Goal: Task Accomplishment & Management: Use online tool/utility

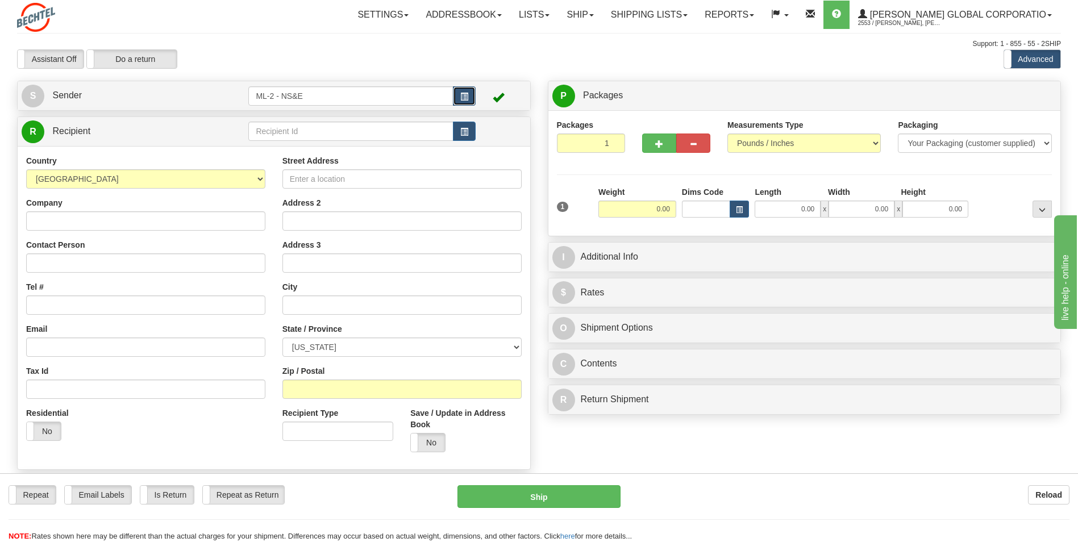
click at [461, 97] on span "button" at bounding box center [464, 96] width 8 height 7
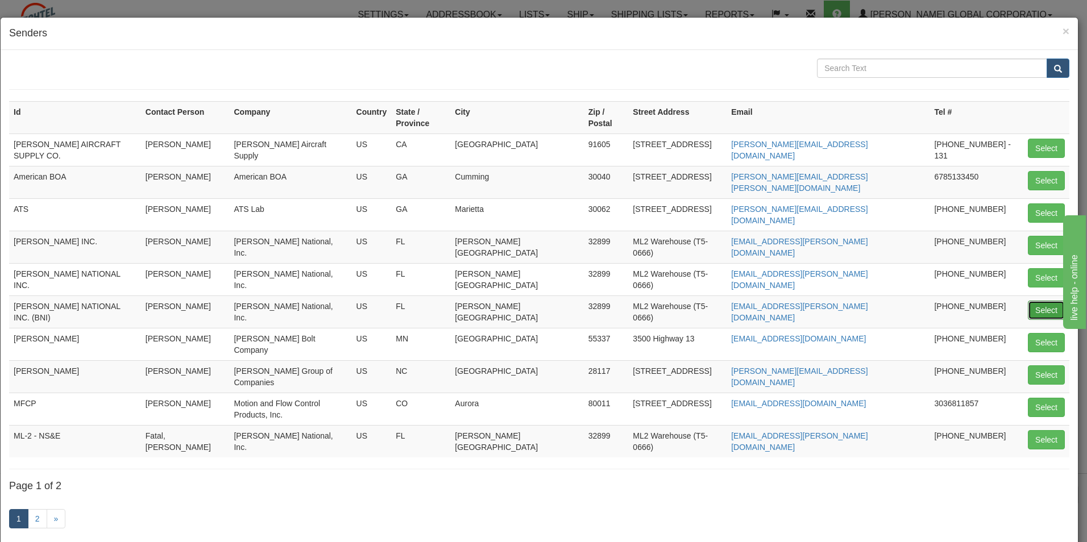
click at [531, 301] on button "Select" at bounding box center [1046, 310] width 37 height 19
type input "[PERSON_NAME] NATIONAL INC. (BNI)"
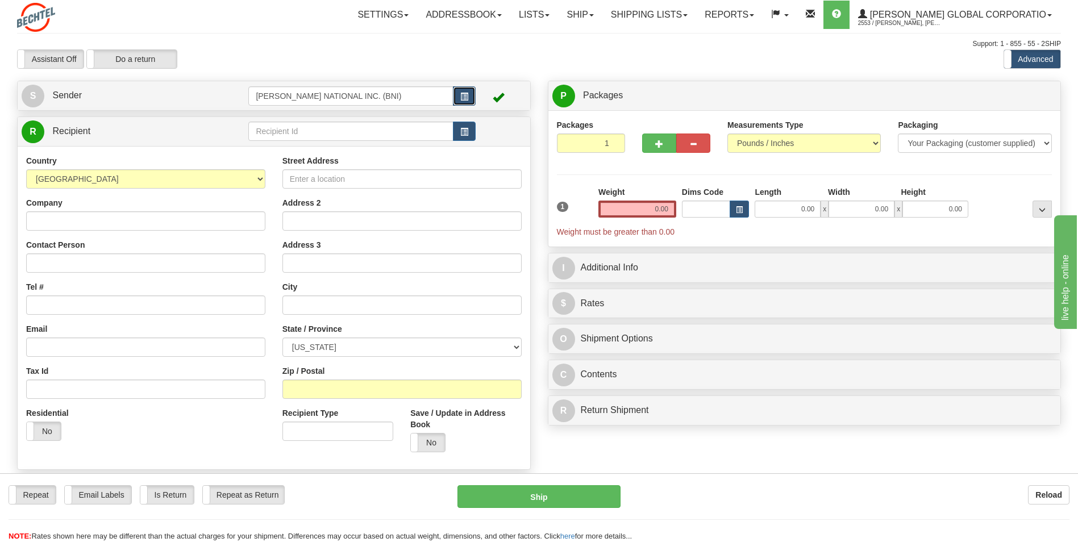
click at [458, 98] on button "button" at bounding box center [464, 95] width 23 height 19
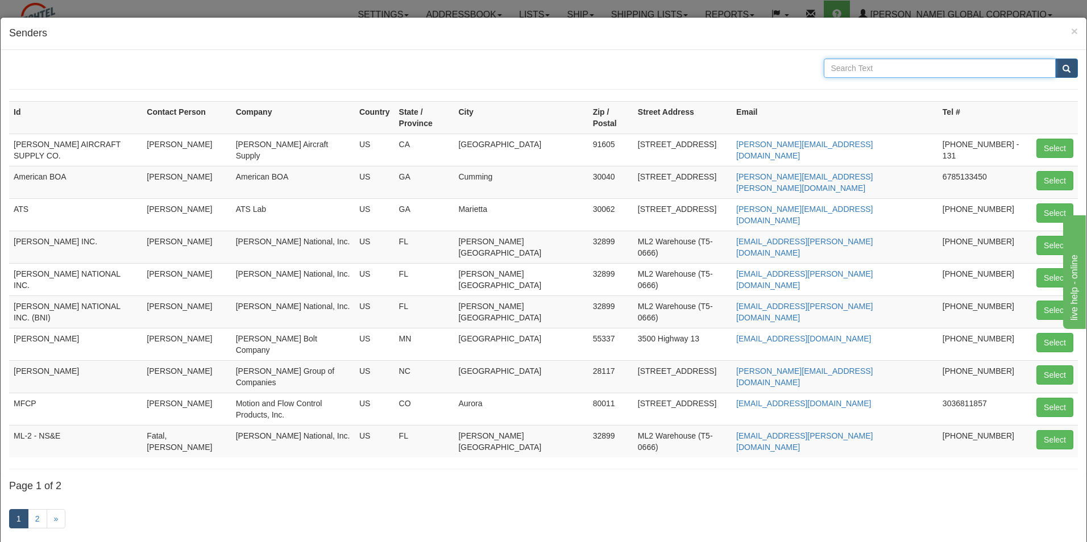
click at [531, 73] on input "text" at bounding box center [940, 68] width 232 height 19
type input "da"
click at [531, 30] on span "×" at bounding box center [1074, 30] width 7 height 13
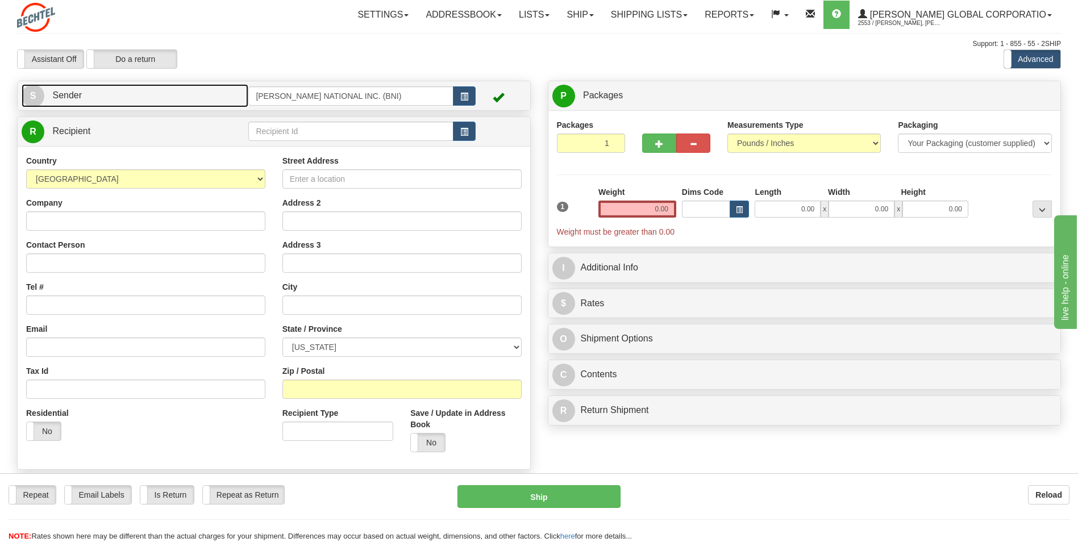
click at [189, 106] on link "S Sender" at bounding box center [135, 95] width 227 height 23
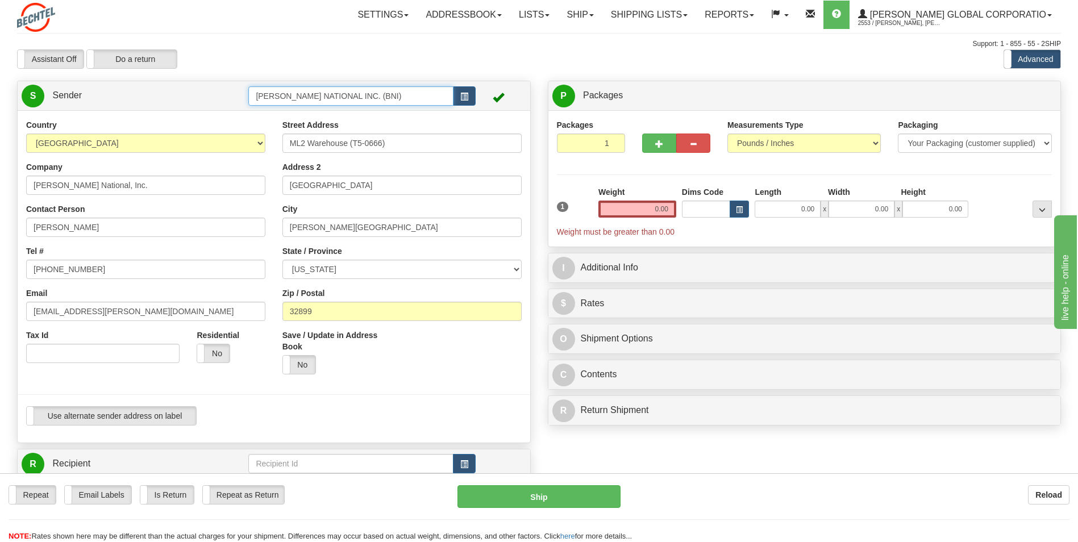
drag, startPoint x: 397, startPoint y: 99, endPoint x: 142, endPoint y: 70, distance: 256.8
click at [142, 70] on div "Toggle navigation Settings Shipping Preferences Fields Preferences New" at bounding box center [539, 474] width 1078 height 948
paste input "[PERSON_NAME]"
type input "[PERSON_NAME]"
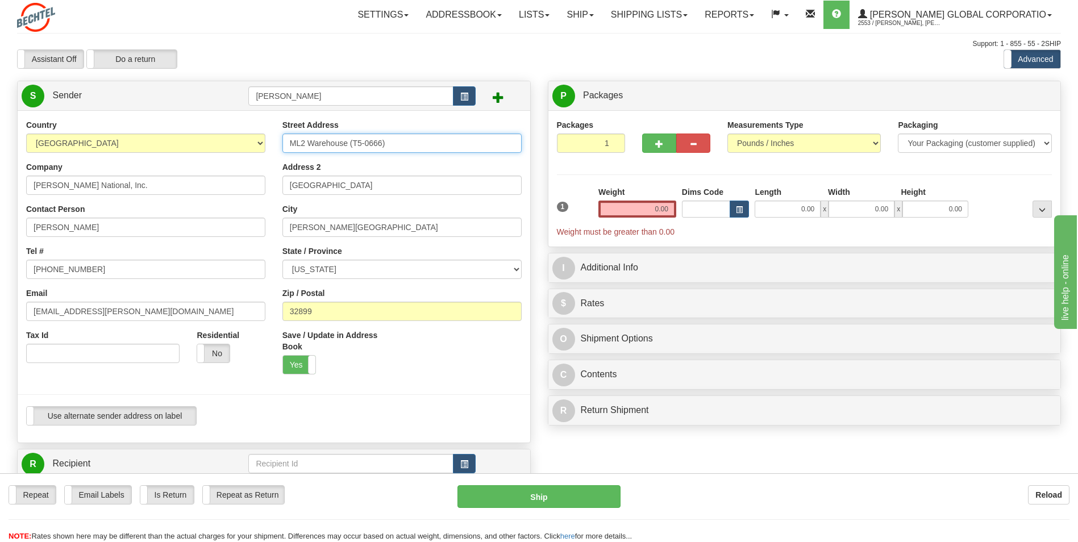
drag, startPoint x: 414, startPoint y: 143, endPoint x: 165, endPoint y: 126, distance: 249.6
click at [165, 126] on div "Country [GEOGRAPHIC_DATA] [GEOGRAPHIC_DATA] [GEOGRAPHIC_DATA] [GEOGRAPHIC_DATA]…" at bounding box center [274, 276] width 513 height 315
paste input "[STREET_ADDRESS]"
type input "[STREET_ADDRESS]"
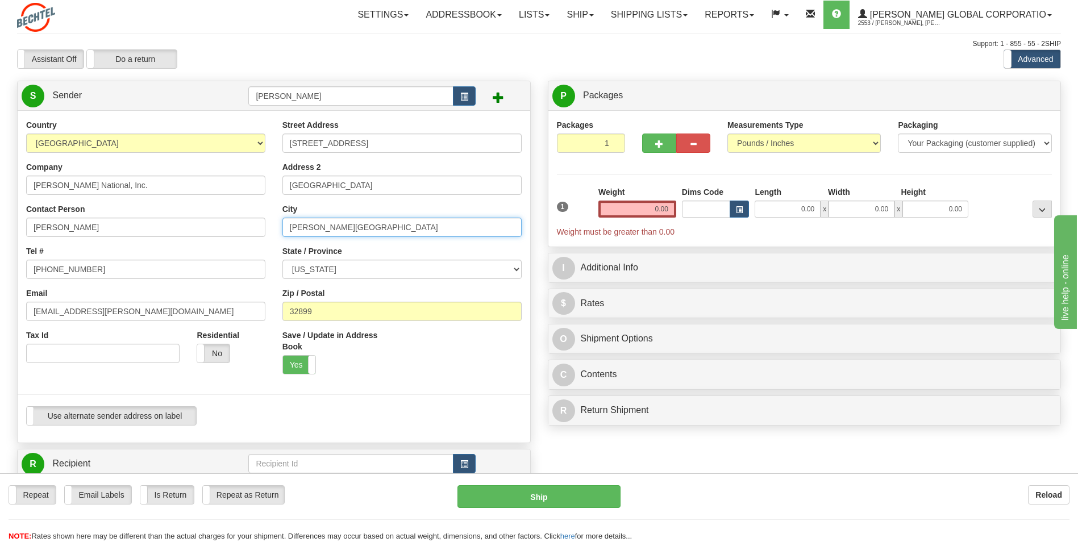
drag, startPoint x: 379, startPoint y: 227, endPoint x: 196, endPoint y: 219, distance: 183.2
click at [196, 219] on div "Country [GEOGRAPHIC_DATA] [GEOGRAPHIC_DATA] [GEOGRAPHIC_DATA] [GEOGRAPHIC_DATA]…" at bounding box center [274, 276] width 513 height 315
paste input "[STREET_ADDRESS]"
type input "[STREET_ADDRESS]"
click at [400, 270] on select "[US_STATE] [US_STATE] [US_STATE] [US_STATE] Armed Forces America Armed Forces E…" at bounding box center [401, 269] width 239 height 19
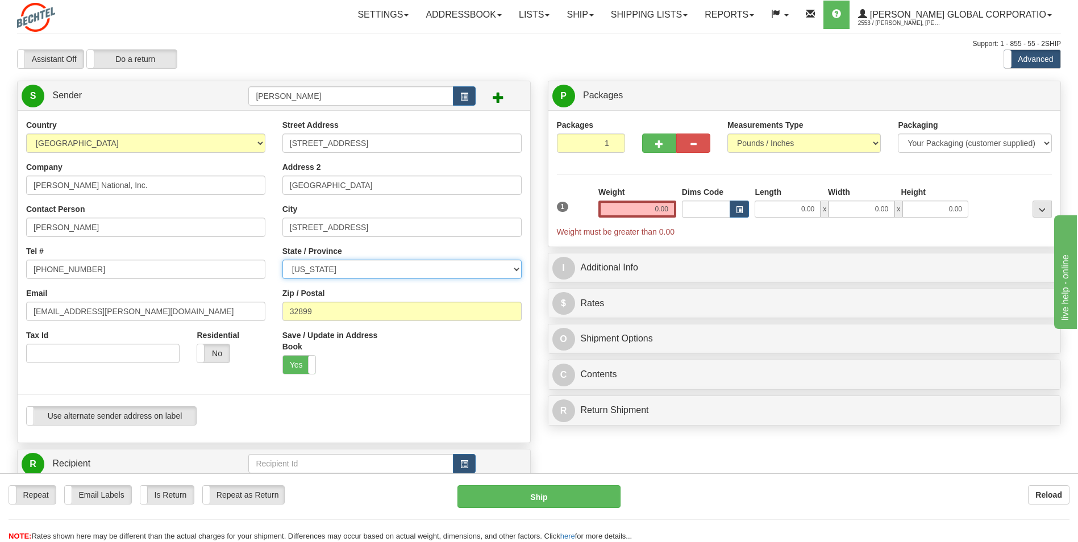
select select "NY"
click at [282, 260] on select "[US_STATE] [US_STATE] [US_STATE] [US_STATE] Armed Forces America Armed Forces E…" at bounding box center [401, 269] width 239 height 19
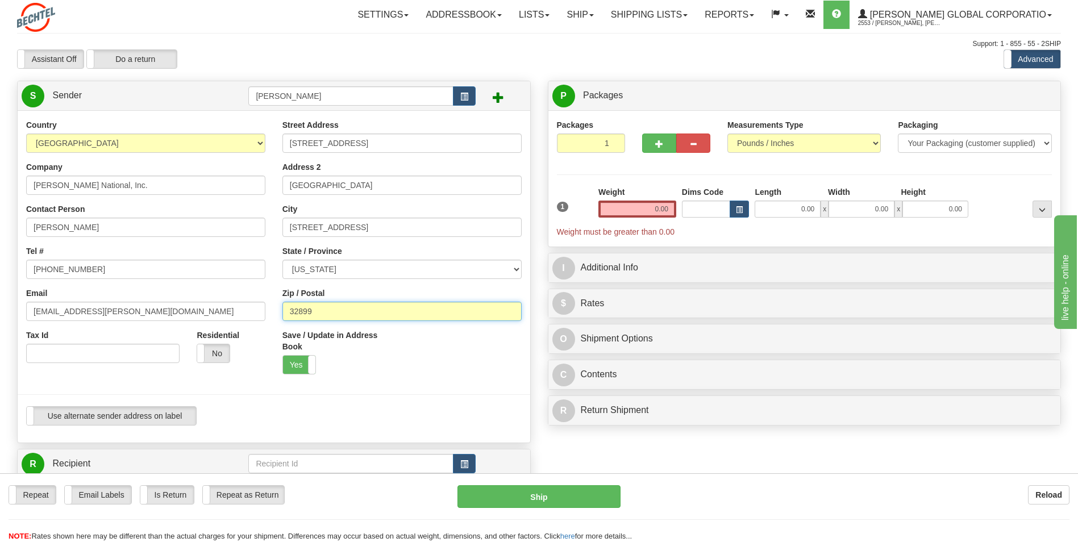
drag, startPoint x: 377, startPoint y: 314, endPoint x: 213, endPoint y: 314, distance: 163.7
click at [214, 314] on div "Country [GEOGRAPHIC_DATA] [GEOGRAPHIC_DATA] [GEOGRAPHIC_DATA] [GEOGRAPHIC_DATA]…" at bounding box center [274, 276] width 513 height 315
paste input "11716"
type input "11716"
click at [226, 372] on div at bounding box center [274, 262] width 530 height 287
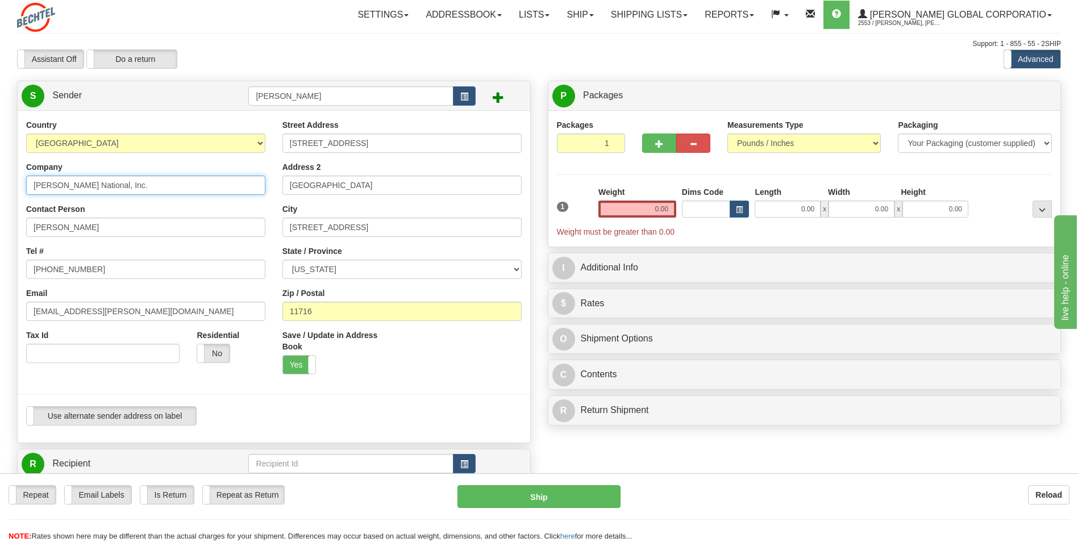
drag, startPoint x: 152, startPoint y: 187, endPoint x: 0, endPoint y: 207, distance: 153.0
click at [0, 207] on div "Toggle navigation Settings Shipping Preferences Fields Preferences New" at bounding box center [539, 474] width 1078 height 948
click at [219, 168] on div "Company [PERSON_NAME] National, Inc." at bounding box center [145, 178] width 239 height 34
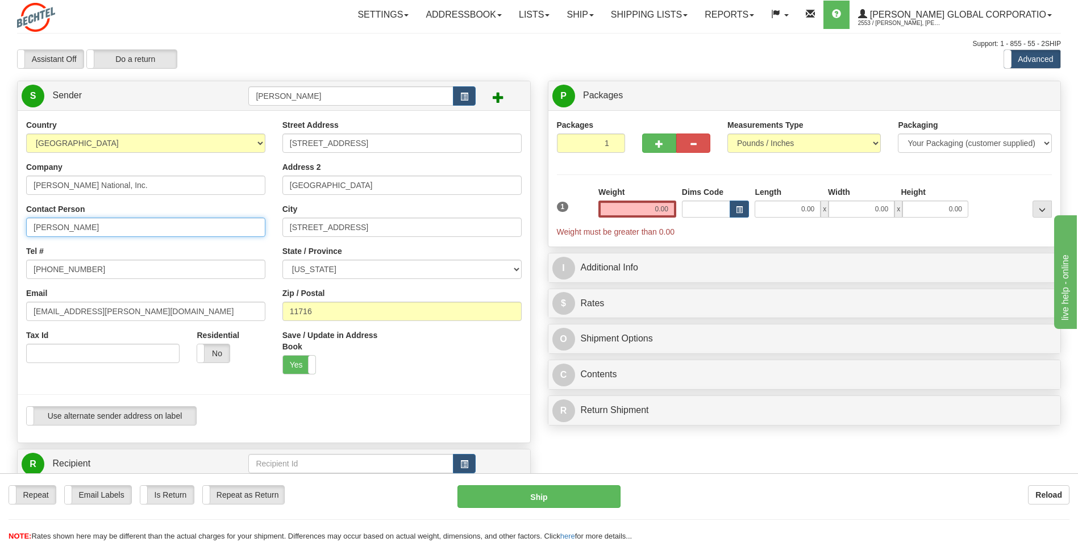
drag, startPoint x: 174, startPoint y: 219, endPoint x: 0, endPoint y: 228, distance: 174.7
click at [0, 229] on html "Training Course Close Toggle navigation Settings Shipping Preferences New Sende…" at bounding box center [539, 271] width 1078 height 542
paste input "[PERSON_NAME]"
type input "[PERSON_NAME]"
drag, startPoint x: 117, startPoint y: 272, endPoint x: 0, endPoint y: 271, distance: 117.1
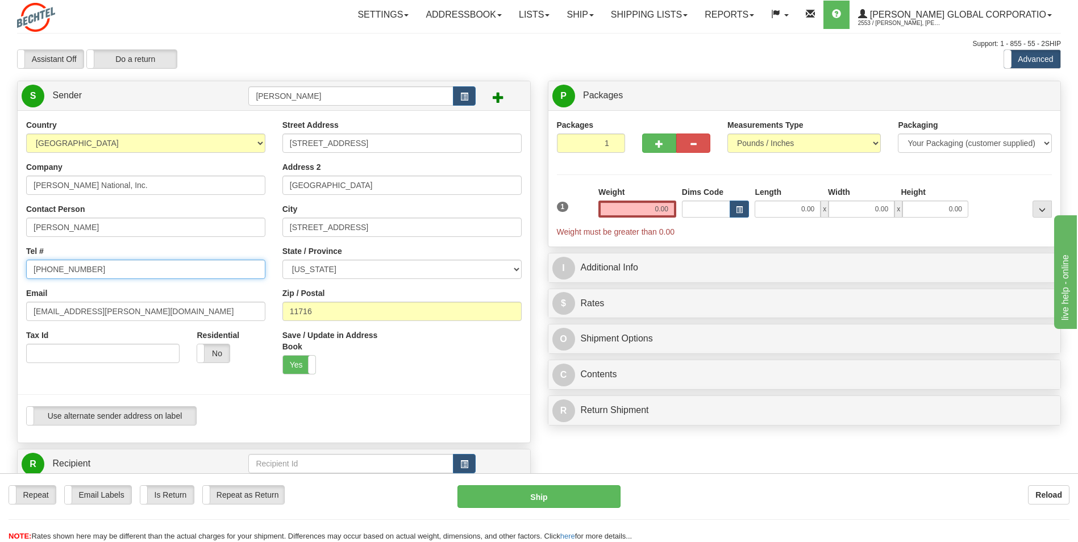
click at [0, 271] on html "Training Course Close Toggle navigation Settings Shipping Preferences New Sende…" at bounding box center [539, 271] width 1078 height 542
paste input "[PHONE_NUMBER]"
drag, startPoint x: 126, startPoint y: 267, endPoint x: 0, endPoint y: 255, distance: 126.8
click at [0, 260] on html "Training Course Close Toggle navigation Settings Shipping Preferences New Sende…" at bounding box center [539, 271] width 1078 height 542
paste input "ext 4512, [PHONE_NUMBER]"
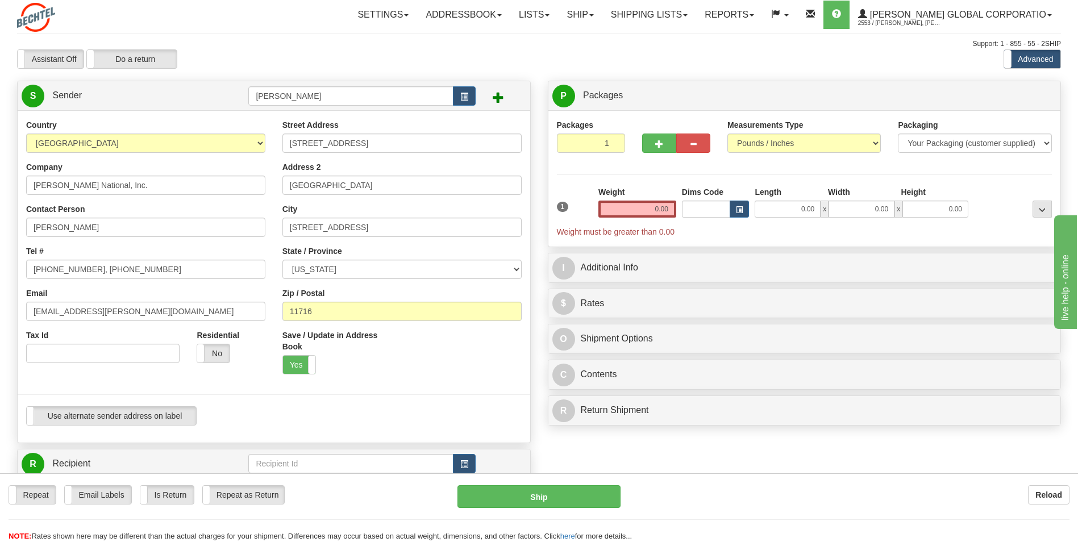
click at [149, 240] on div "Country [GEOGRAPHIC_DATA] [GEOGRAPHIC_DATA] [GEOGRAPHIC_DATA] [GEOGRAPHIC_DATA]…" at bounding box center [146, 245] width 256 height 252
drag, startPoint x: 179, startPoint y: 268, endPoint x: 117, endPoint y: 264, distance: 62.0
click at [117, 264] on input "[PHONE_NUMBER], [PHONE_NUMBER]" at bounding box center [145, 269] width 239 height 19
type input "[PHONE_NUMBER]"
drag, startPoint x: 130, startPoint y: 181, endPoint x: -2, endPoint y: 186, distance: 132.0
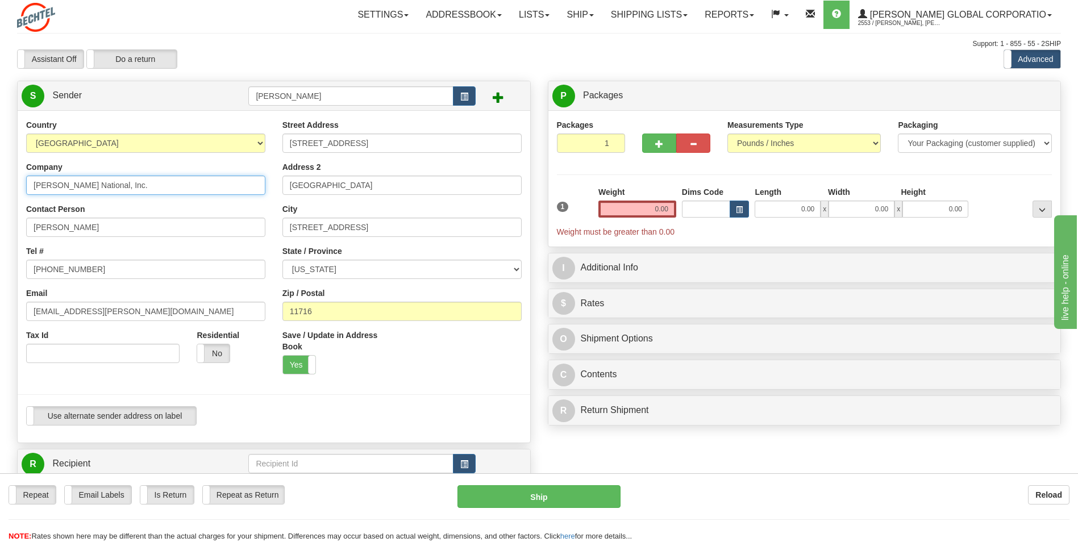
click at [0, 186] on html "Training Course Close Toggle navigation Settings Shipping Preferences New Sende…" at bounding box center [539, 271] width 1078 height 542
paste input "[PERSON_NAME]"
type input "[PERSON_NAME]"
click at [114, 167] on div "Company Dayton [PERSON_NAME]" at bounding box center [145, 178] width 239 height 34
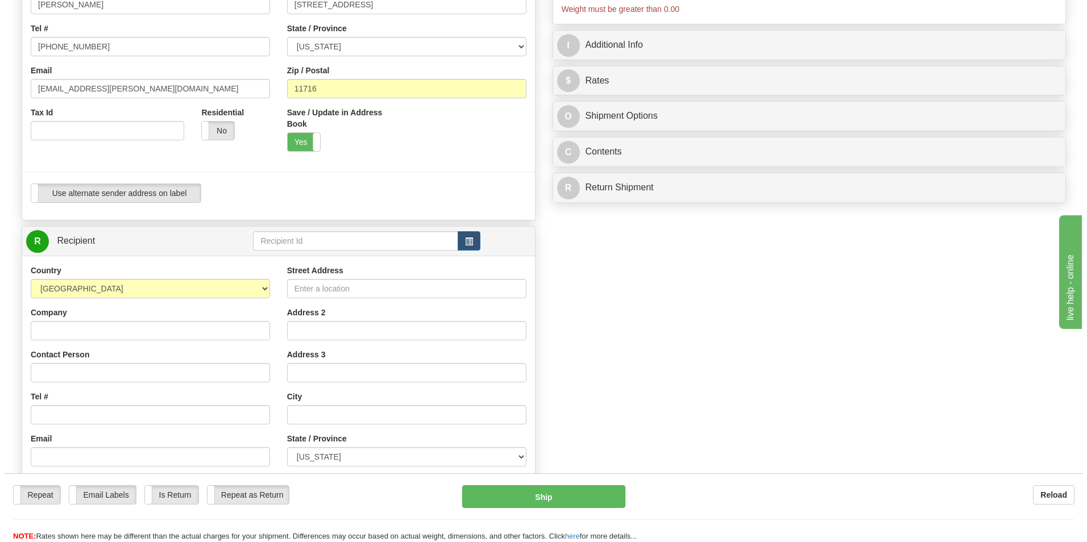
scroll to position [227, 0]
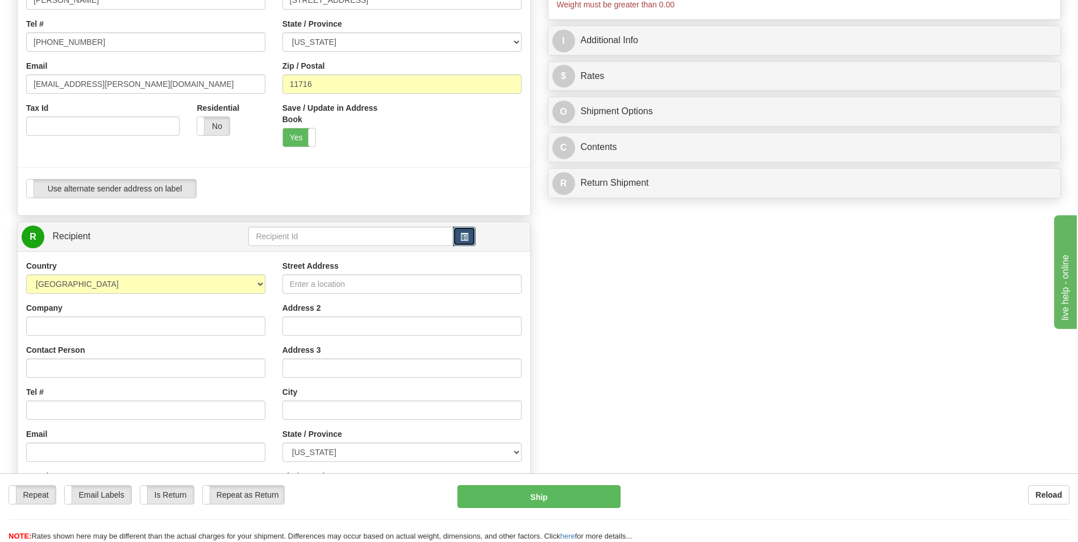
click at [453, 235] on button "button" at bounding box center [464, 236] width 23 height 19
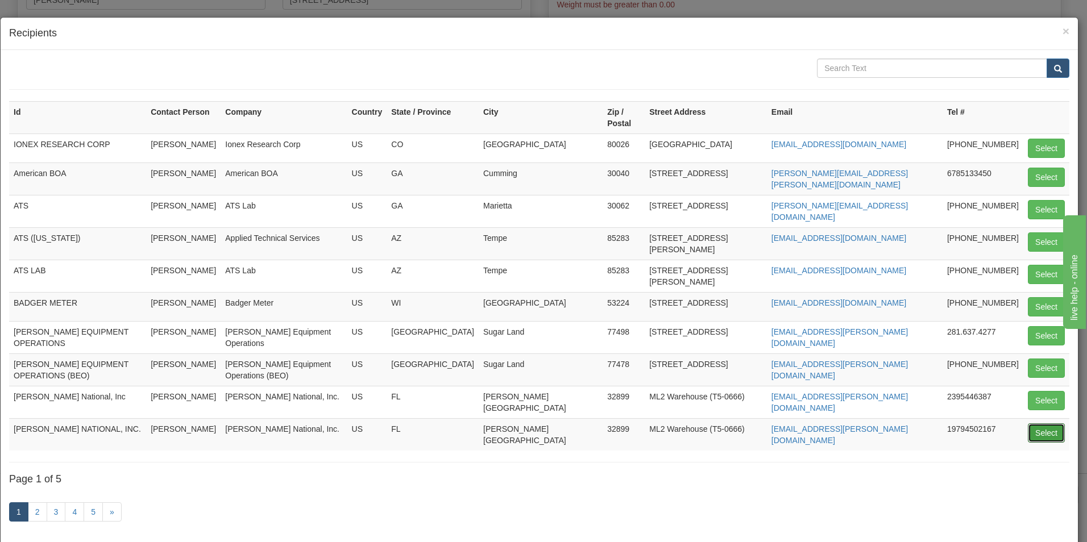
click at [531, 423] on button "Select" at bounding box center [1046, 432] width 37 height 19
type input "[PERSON_NAME] NATIONAL, INC."
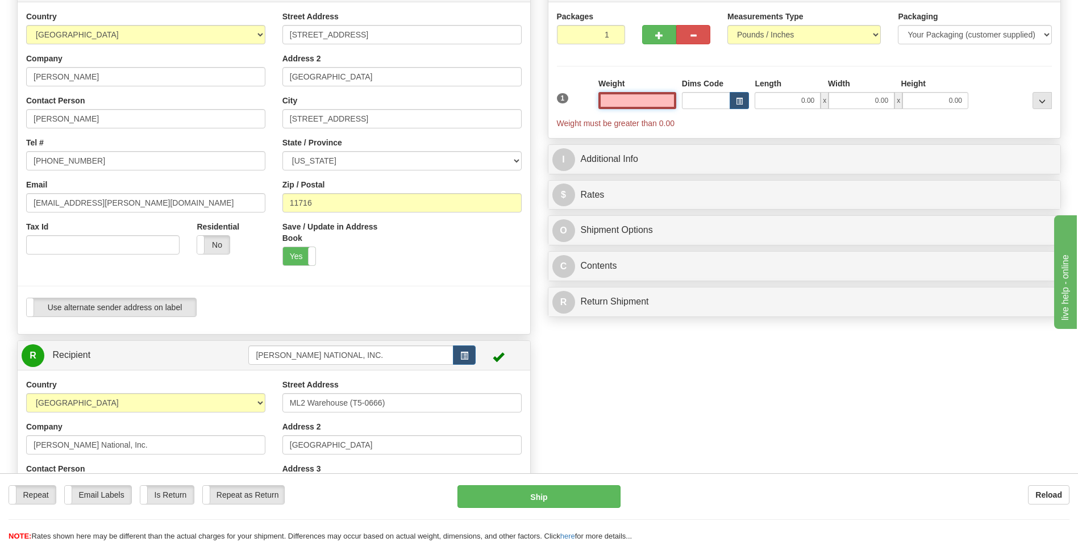
scroll to position [0, 0]
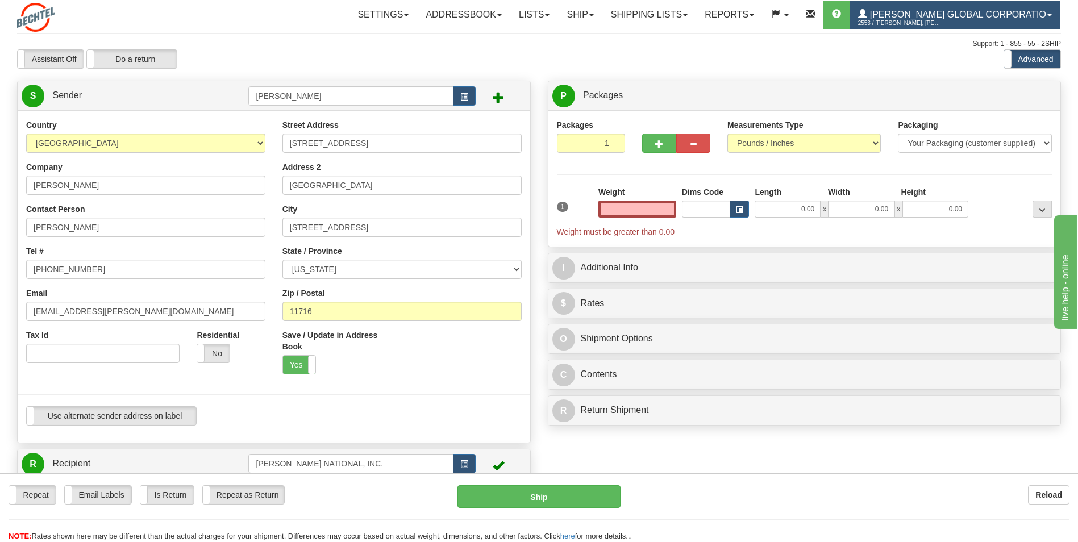
type input "0.00"
click at [531, 213] on input "0.00" at bounding box center [637, 209] width 78 height 17
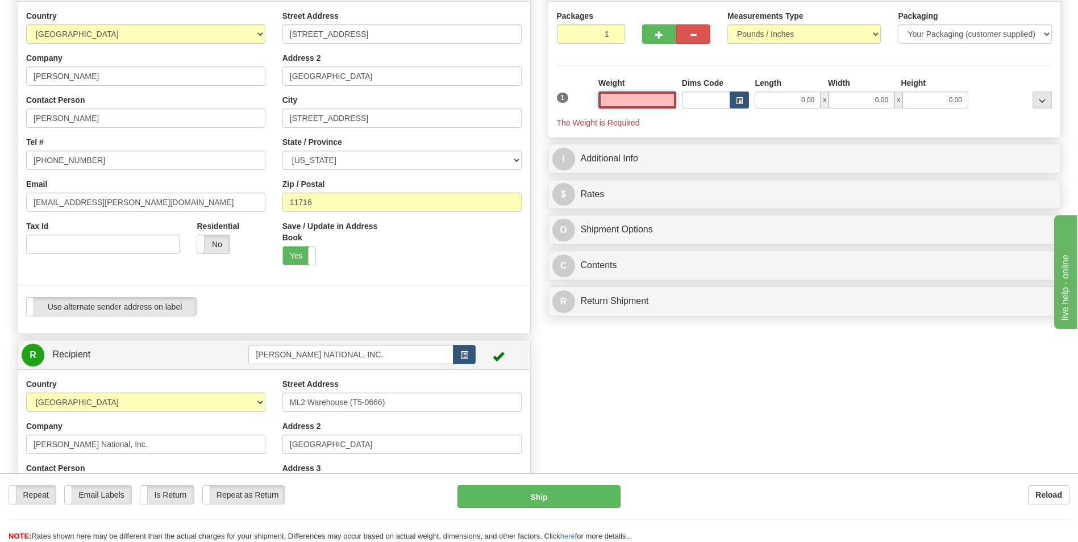
scroll to position [114, 0]
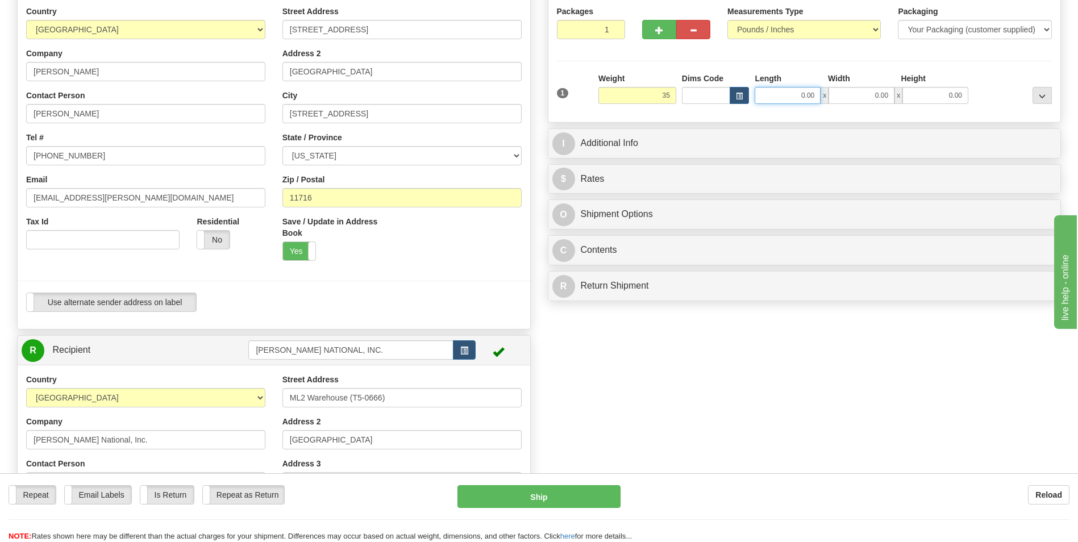
type input "35.00"
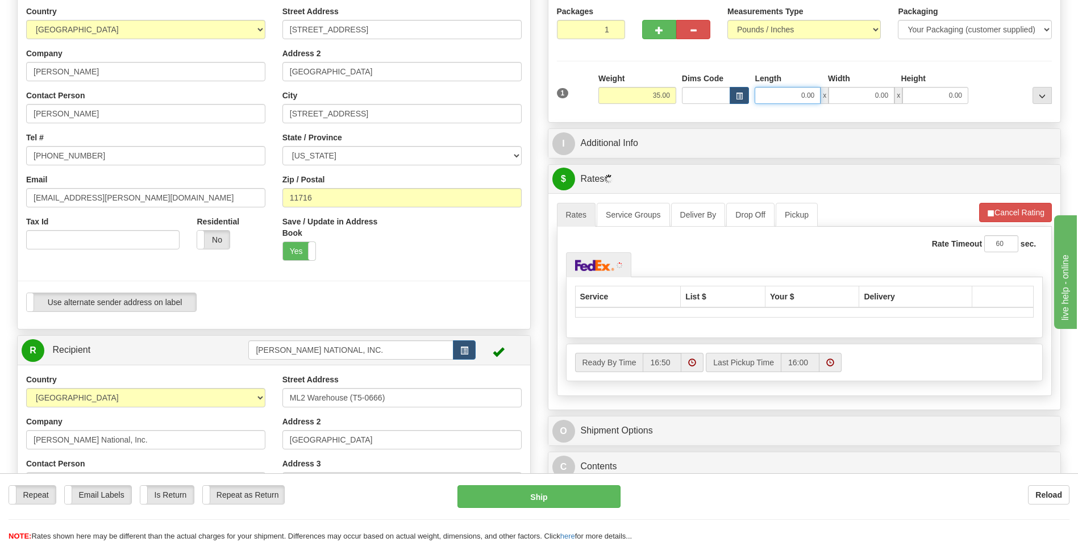
drag, startPoint x: 776, startPoint y: 101, endPoint x: 787, endPoint y: 98, distance: 11.3
click at [531, 98] on input "0.00" at bounding box center [788, 95] width 66 height 17
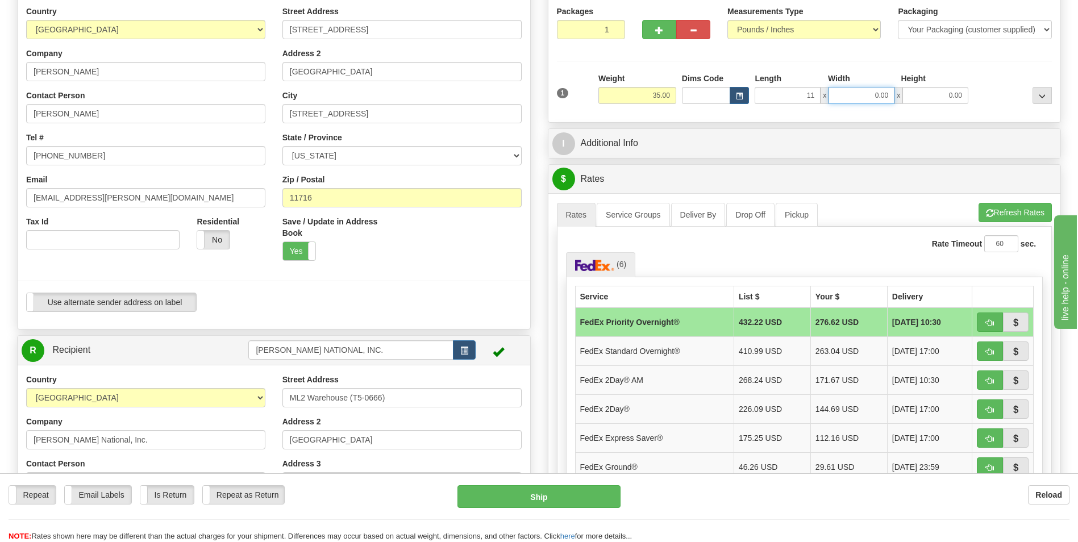
type input "11.00"
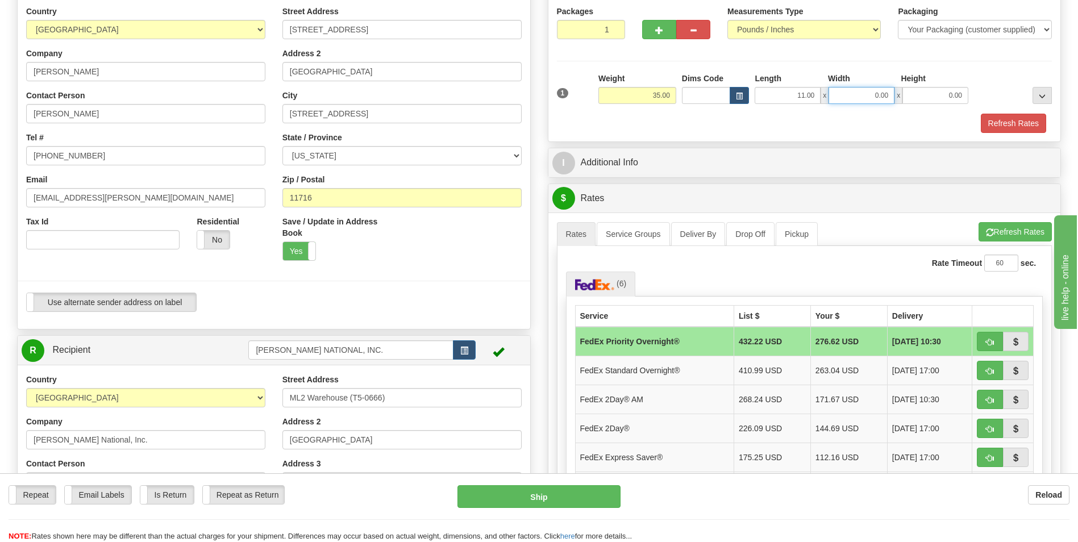
drag, startPoint x: 863, startPoint y: 102, endPoint x: 925, endPoint y: 94, distance: 62.5
click at [531, 94] on div "11.00 x 0.00 x 0.00" at bounding box center [862, 95] width 214 height 17
type input "13.00"
drag, startPoint x: 938, startPoint y: 96, endPoint x: 991, endPoint y: 101, distance: 53.0
click at [531, 101] on div "1 Weight 35.00 Dims Code x x" at bounding box center [804, 93] width 501 height 40
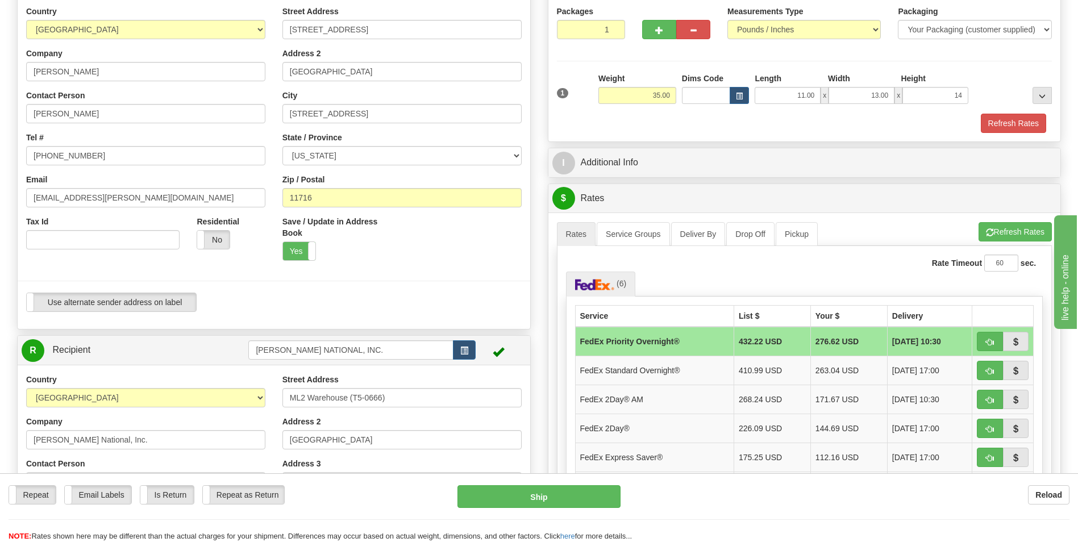
type input "14.00"
click at [531, 74] on div at bounding box center [1013, 88] width 84 height 31
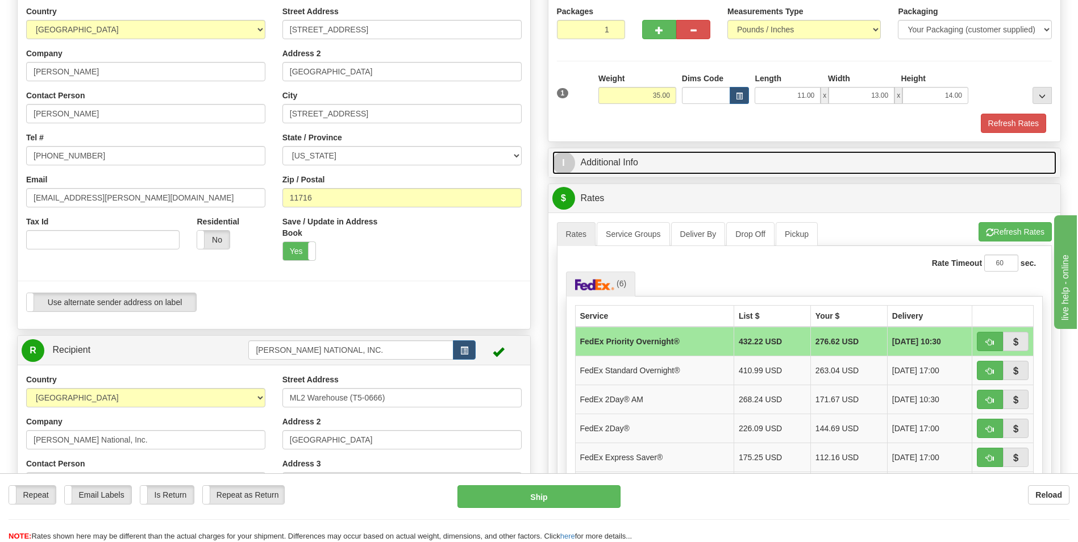
click at [531, 166] on link "I Additional Info" at bounding box center [804, 162] width 505 height 23
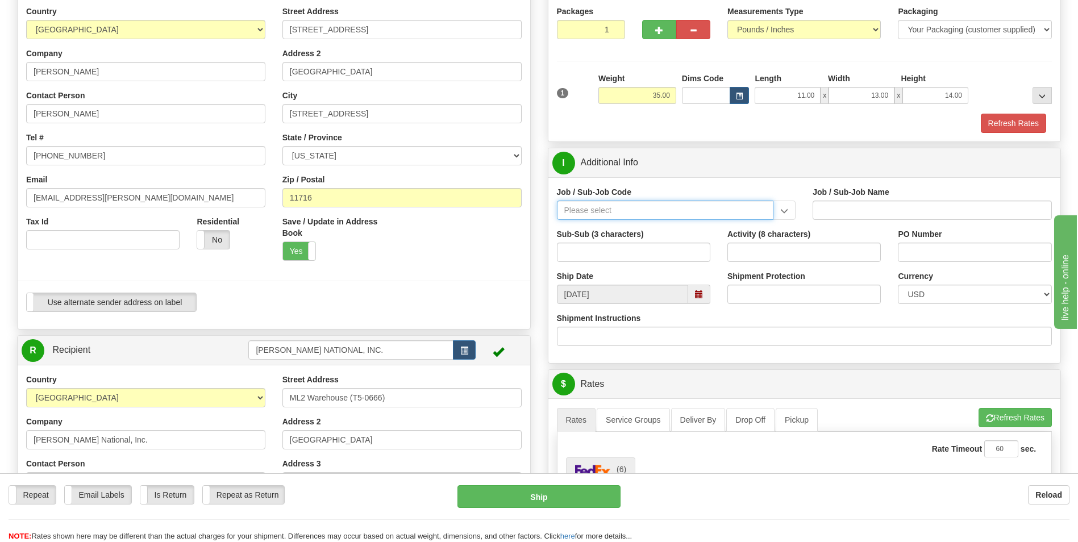
click at [531, 213] on input "Job / Sub-Job Code" at bounding box center [665, 210] width 217 height 19
click at [531, 219] on input "31p" at bounding box center [665, 210] width 217 height 19
click at [531, 225] on div "26046-31P" at bounding box center [663, 228] width 206 height 13
type input "26046-31P"
type input "MOBILE LAUNCHER 2 - GENERAL REQUIREMENT / PROCURE"
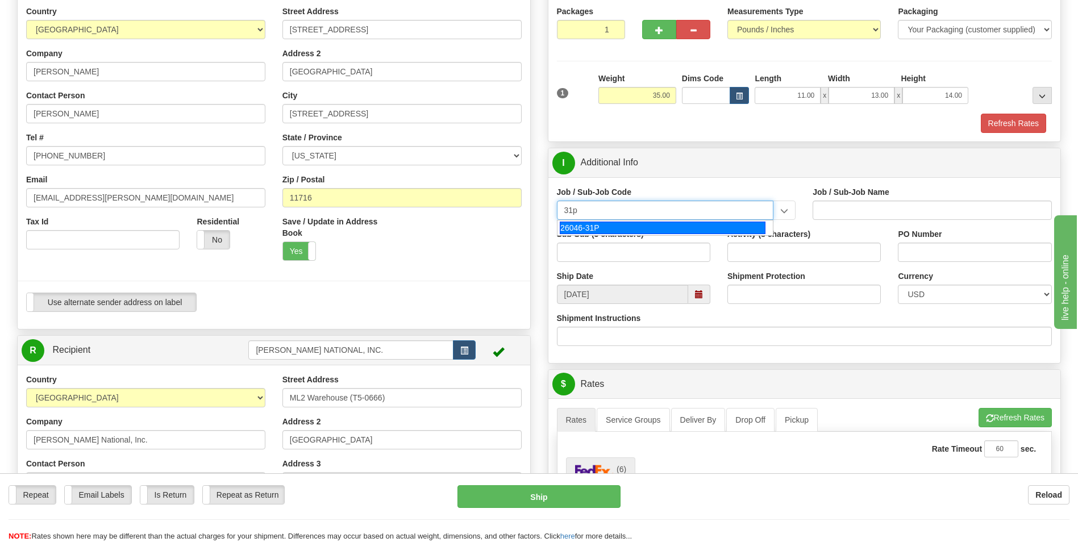
type input "26046-31P"
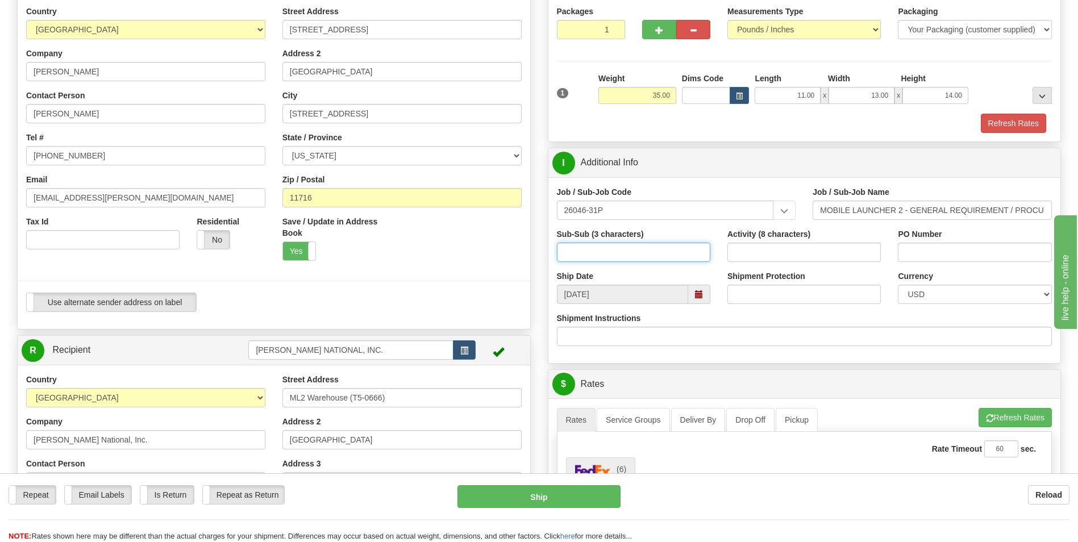
click at [531, 252] on input "Sub-Sub (3 characters)" at bounding box center [633, 252] width 153 height 19
type input "ML2"
click at [531, 255] on input "Activity (8 characters)" at bounding box center [803, 252] width 153 height 19
type input "00000085"
click at [531, 248] on input "PO Number" at bounding box center [974, 252] width 153 height 19
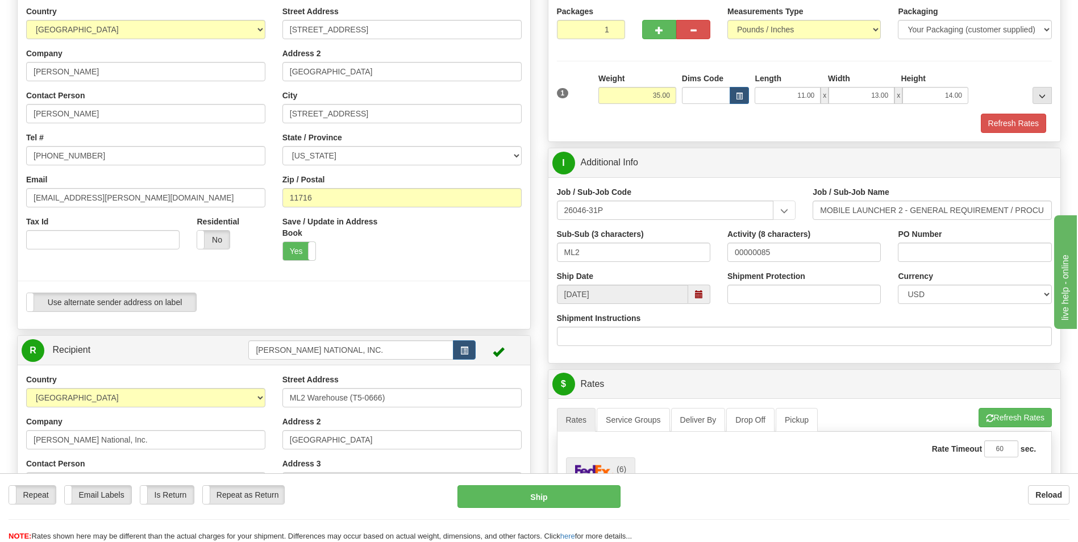
click at [531, 324] on div "Shipment Instructions" at bounding box center [805, 330] width 496 height 34
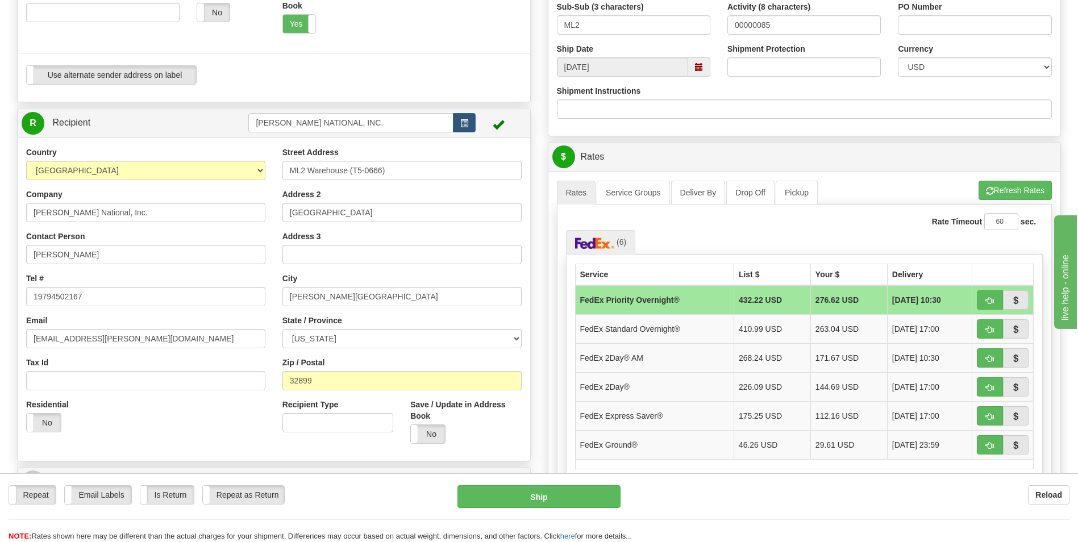
scroll to position [455, 0]
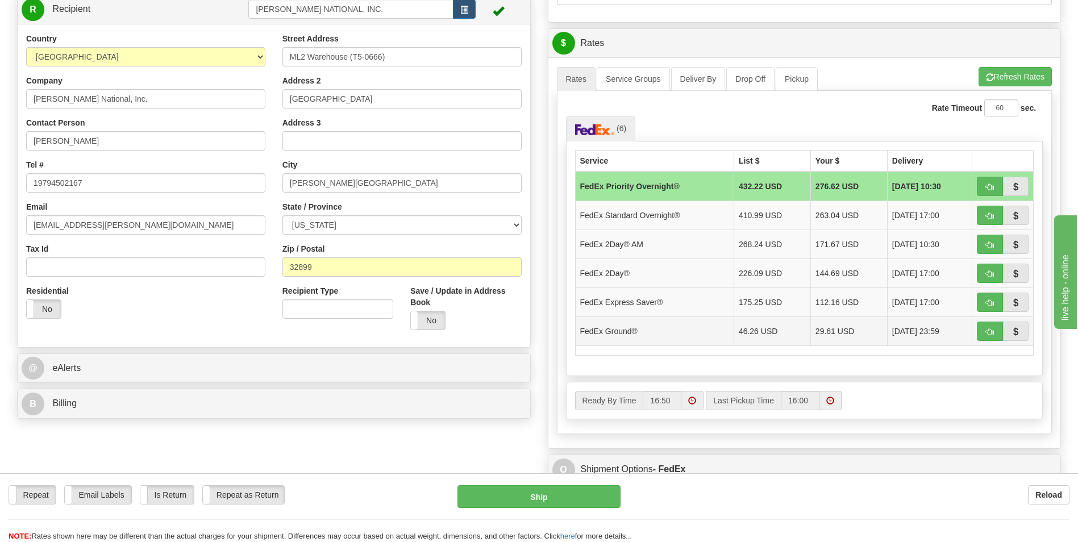
click at [531, 337] on td "46.26 USD" at bounding box center [772, 331] width 77 height 29
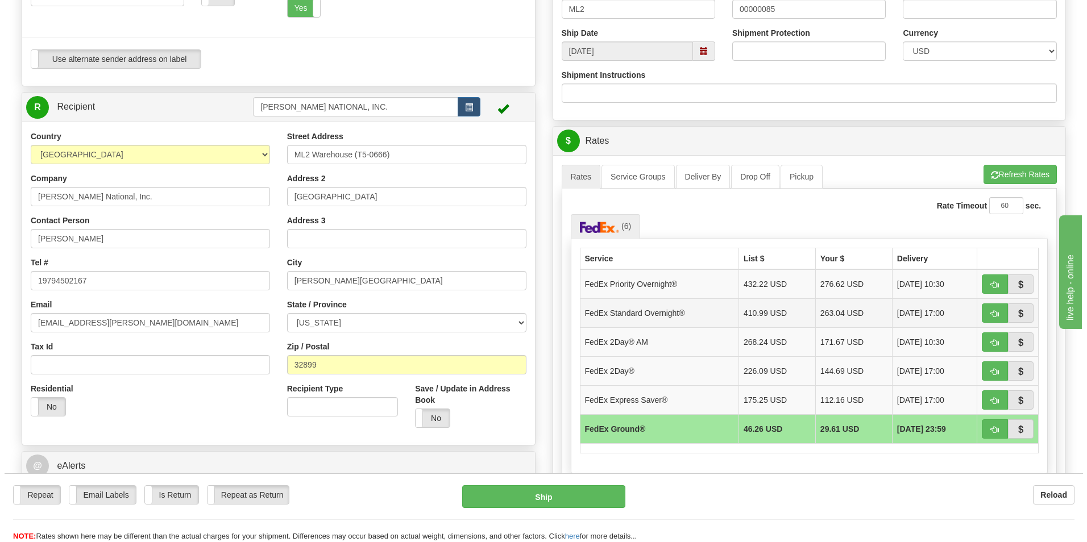
scroll to position [398, 0]
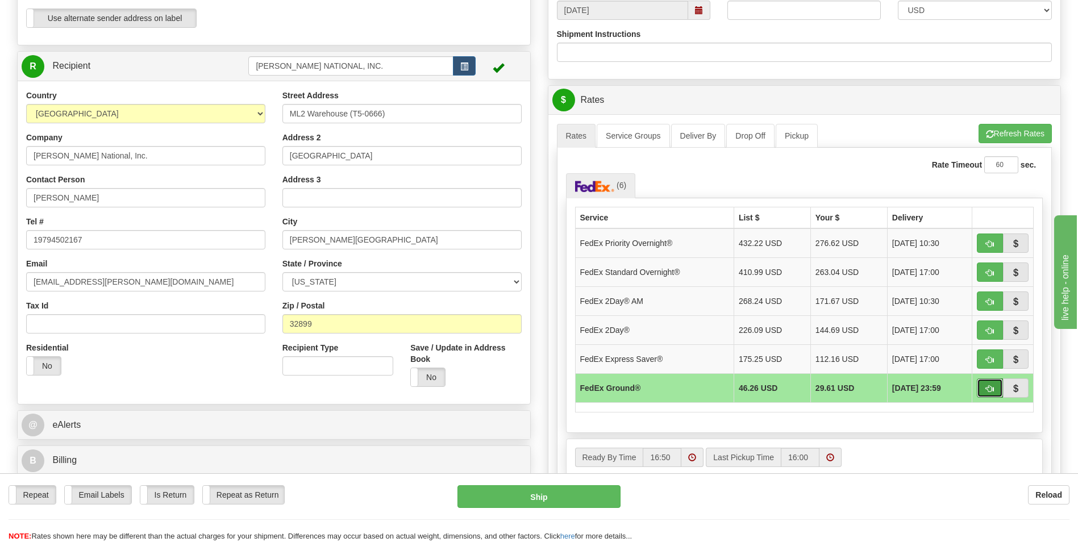
click at [531, 390] on button "button" at bounding box center [990, 388] width 26 height 19
type input "92"
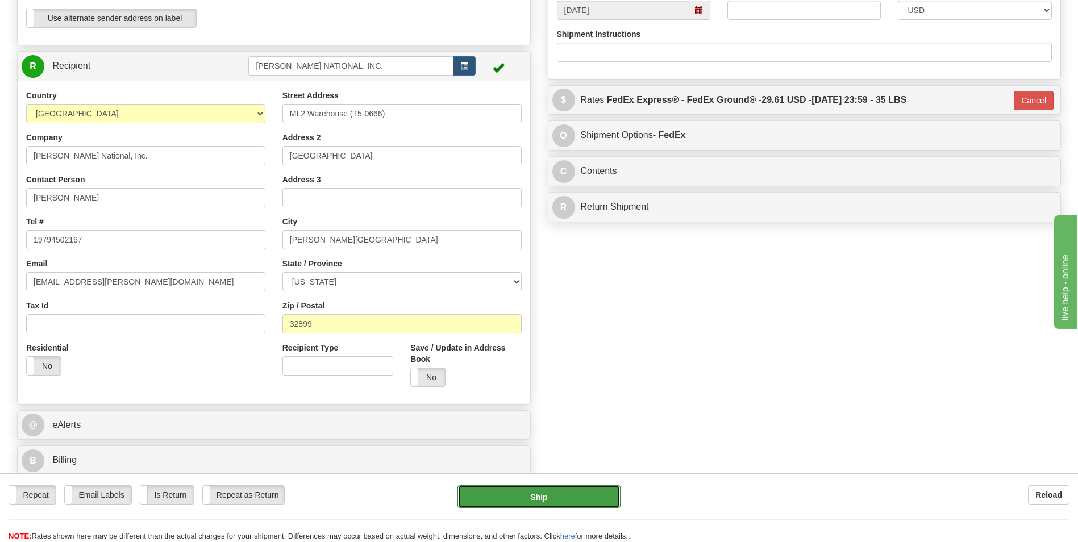
click at [531, 502] on button "Ship" at bounding box center [539, 496] width 163 height 23
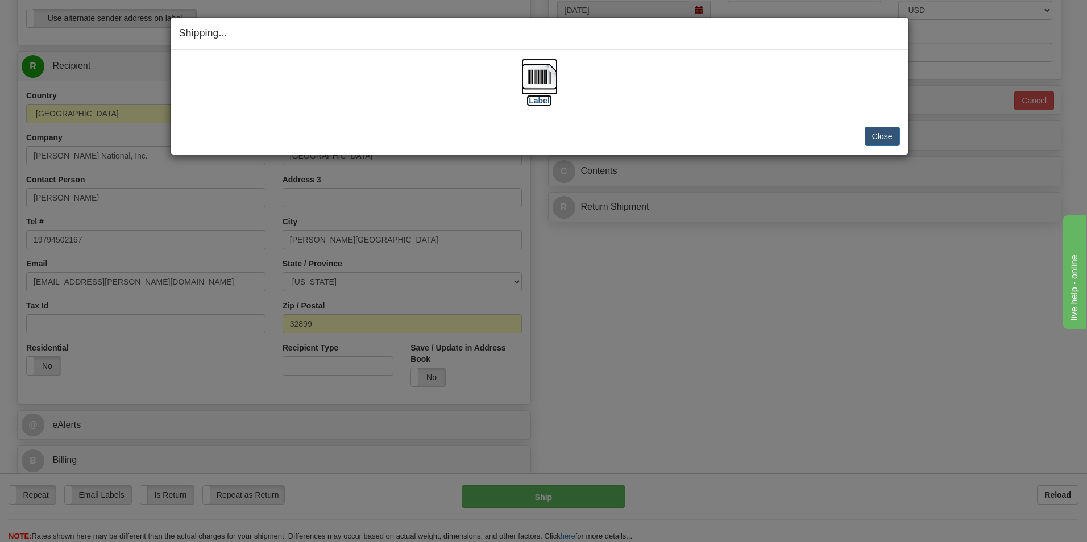
click at [531, 72] on img at bounding box center [539, 77] width 36 height 36
